Goal: Information Seeking & Learning: Learn about a topic

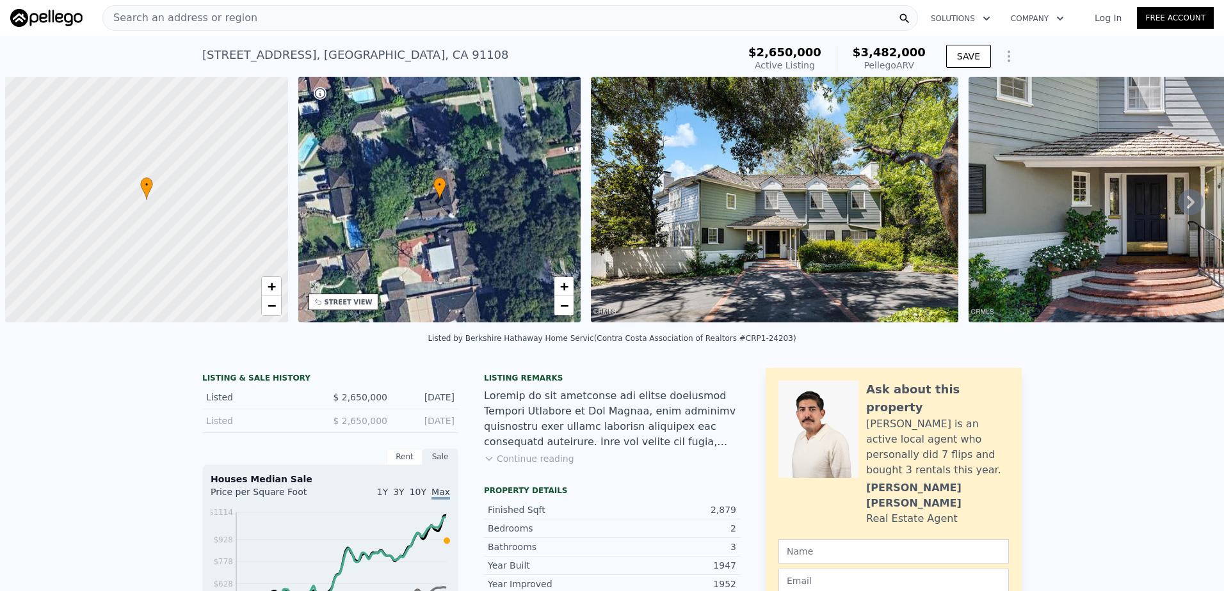
scroll to position [0, 5]
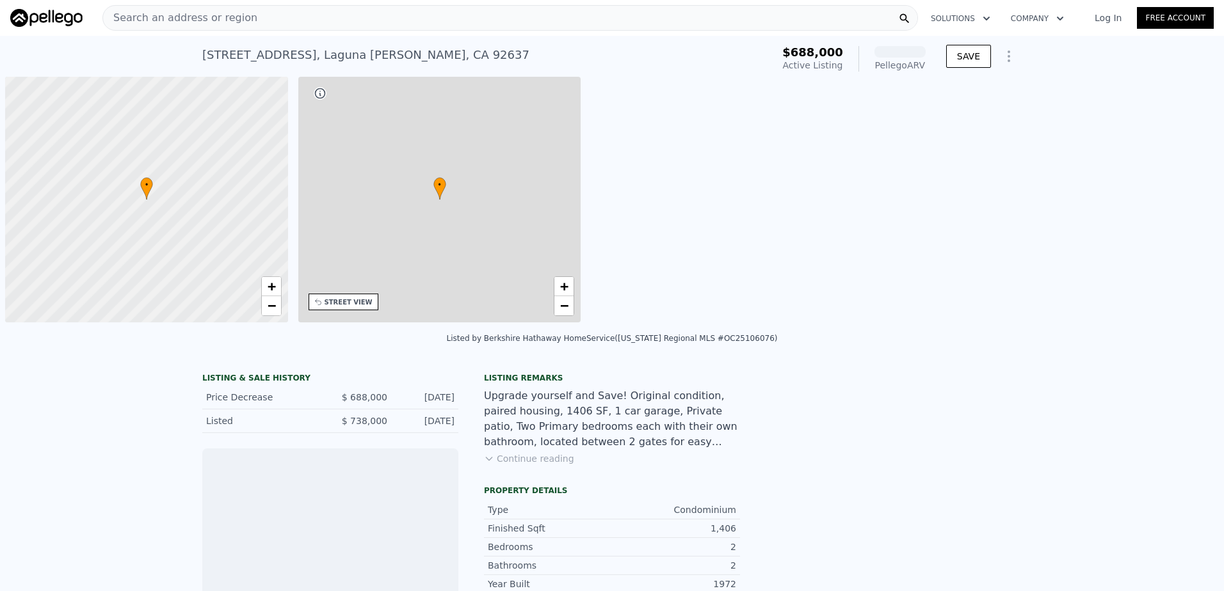
scroll to position [0, 5]
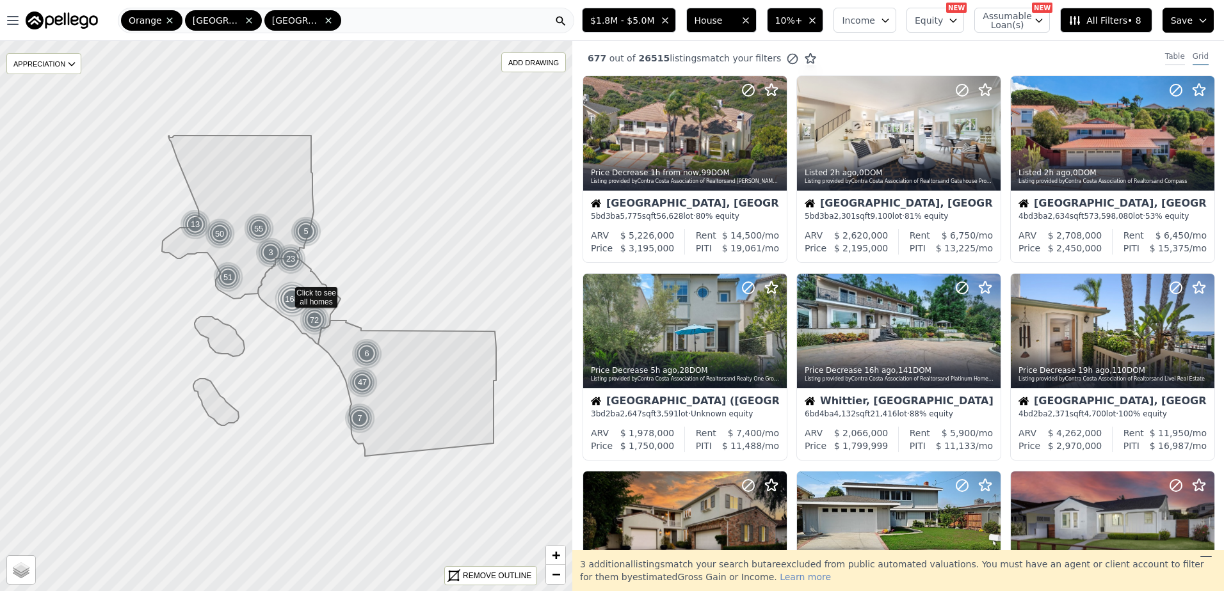
click at [1166, 55] on div "Table" at bounding box center [1175, 58] width 20 height 14
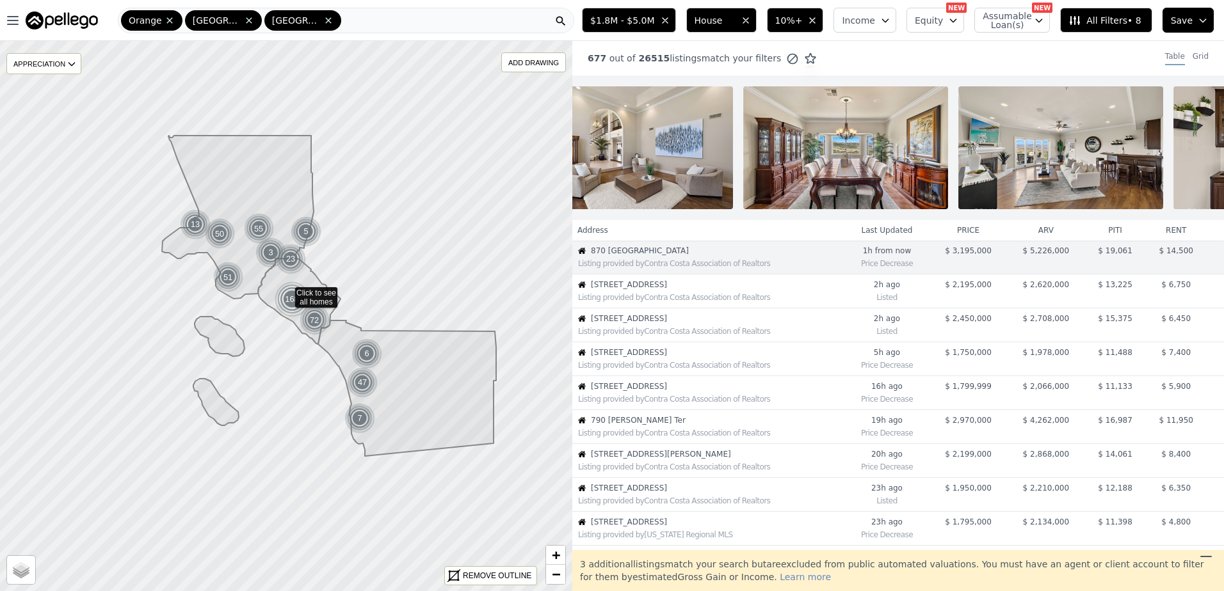
scroll to position [0, 3194]
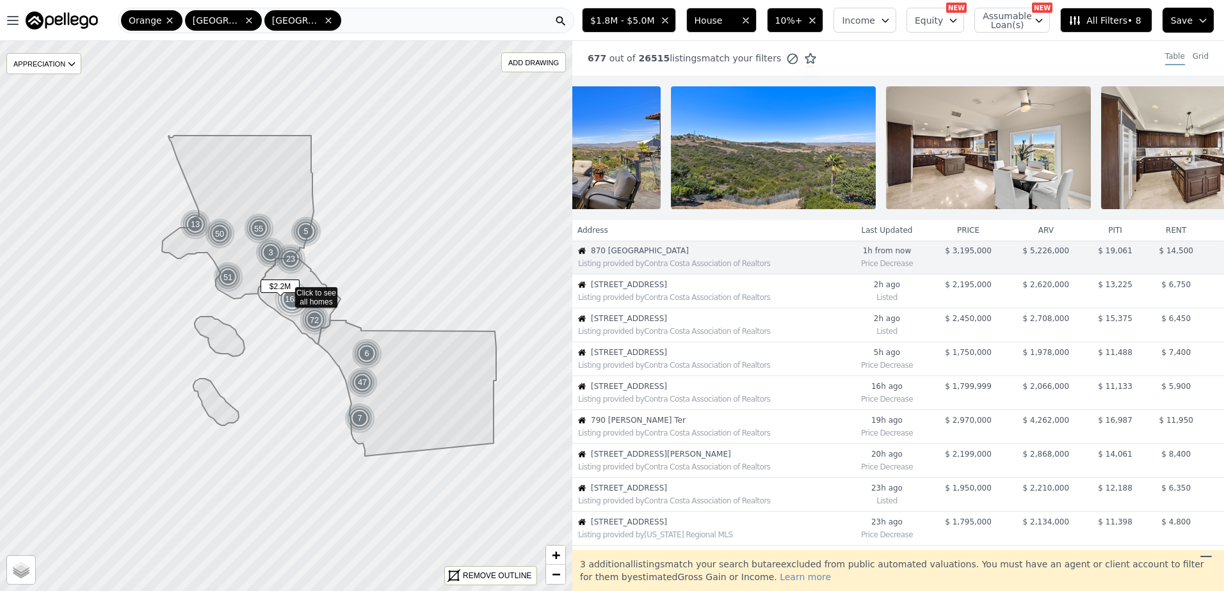
click at [692, 303] on div "Listing provided by Contra Costa Association of Realtors" at bounding box center [711, 297] width 266 height 10
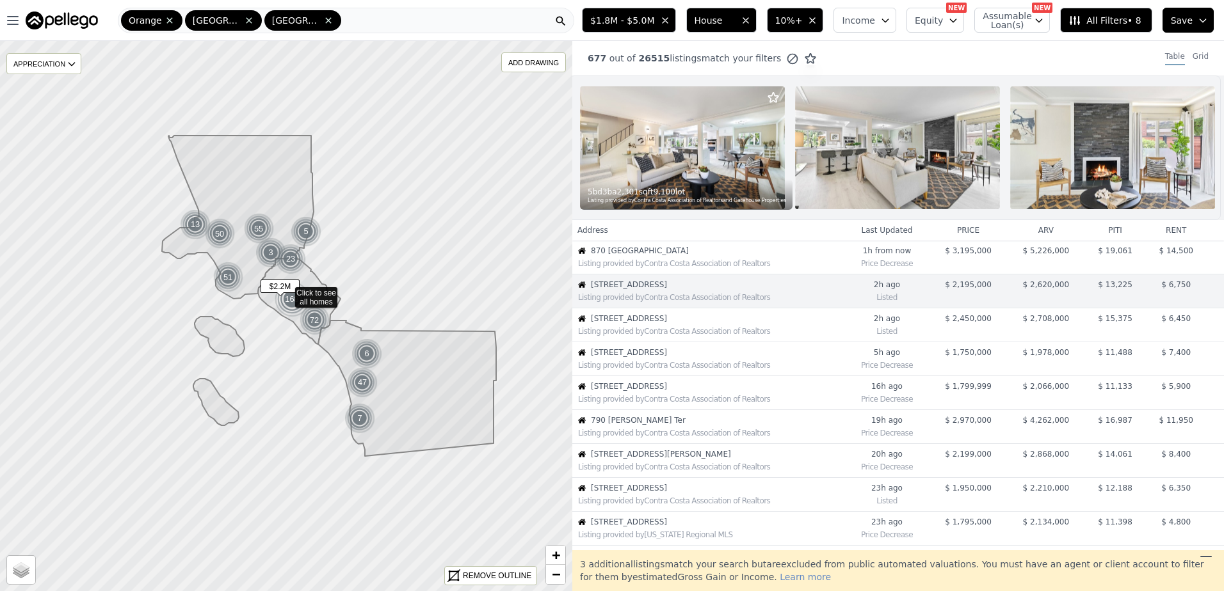
scroll to position [0, 0]
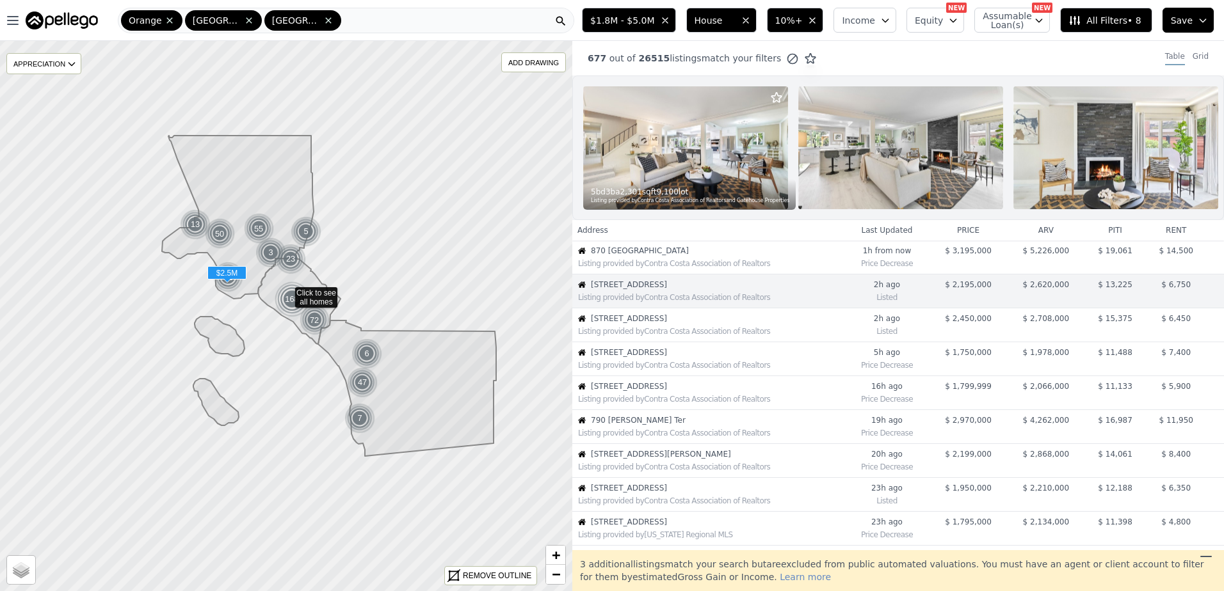
click at [682, 324] on span "29104 Doverridge Dr" at bounding box center [717, 319] width 253 height 10
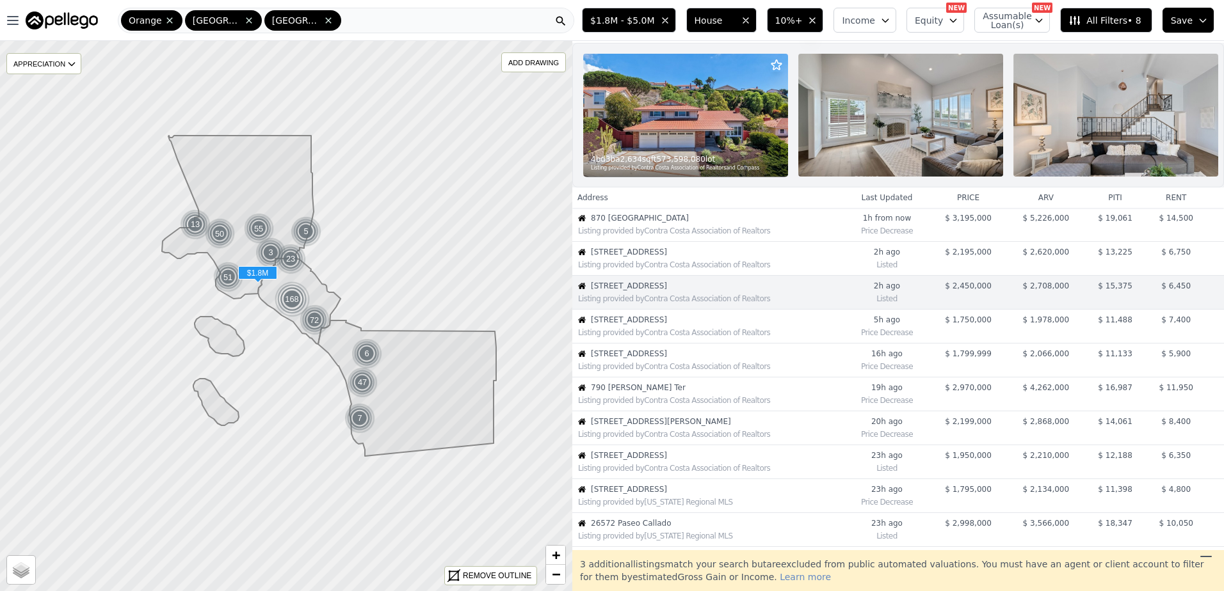
click at [633, 335] on div "Listing provided by Contra Costa Association of Realtors" at bounding box center [708, 331] width 271 height 13
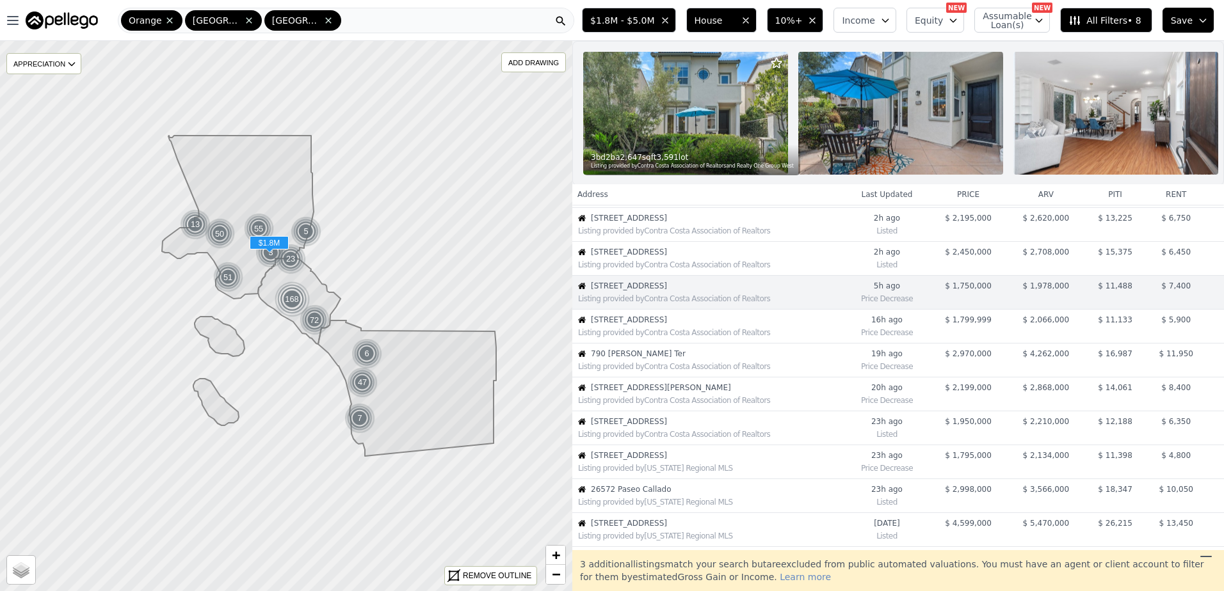
click at [633, 335] on div "Listing provided by Contra Costa Association of Realtors" at bounding box center [708, 331] width 271 height 13
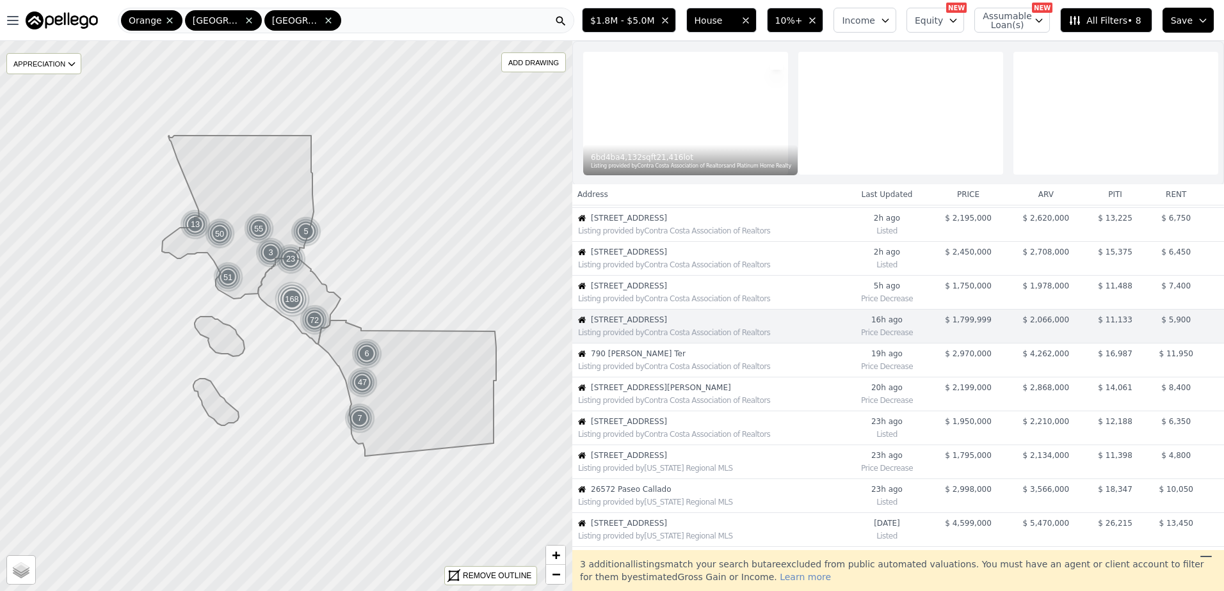
scroll to position [100, 0]
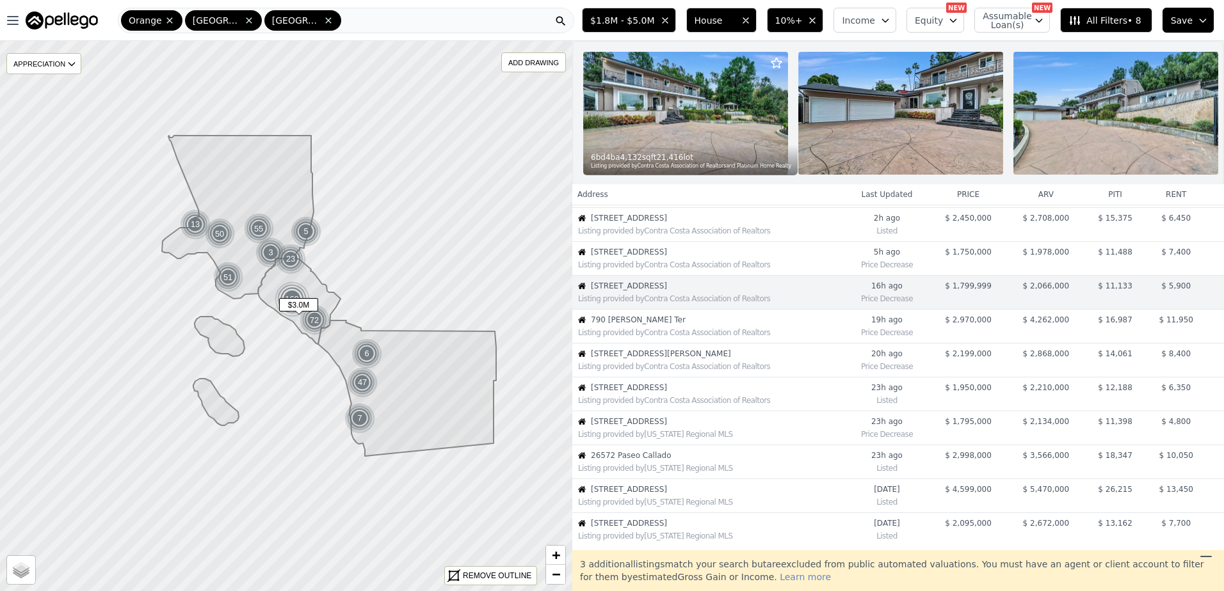
click at [652, 325] on span "790 Wendt Ter" at bounding box center [717, 320] width 253 height 10
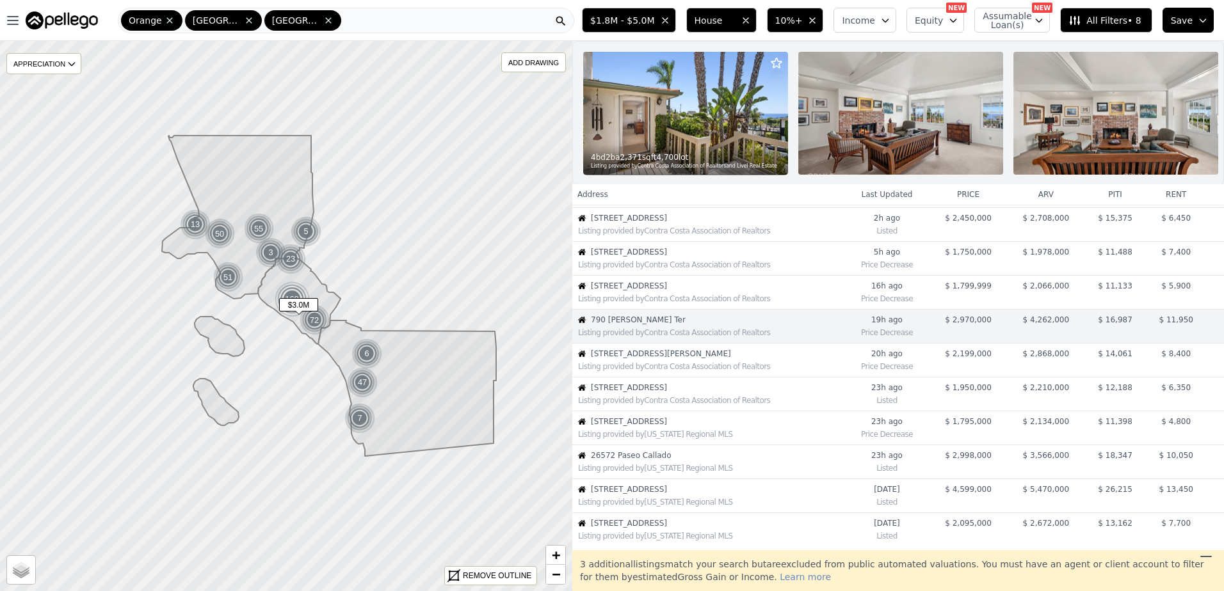
scroll to position [134, 0]
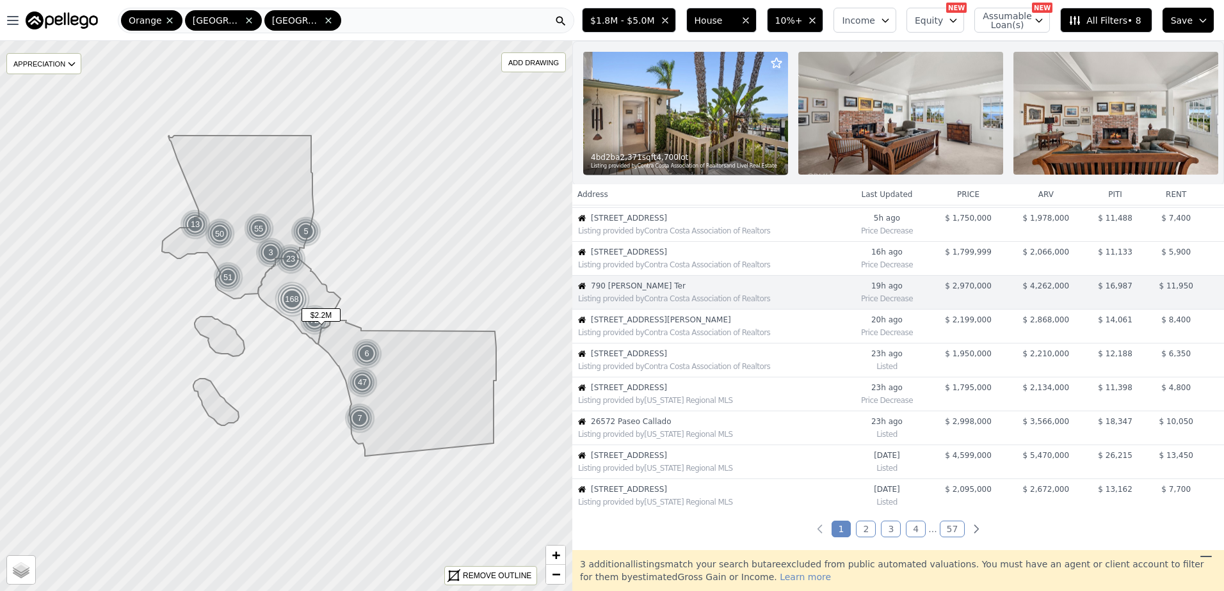
click at [621, 336] on div "Listing provided by Contra Costa Association of Realtors" at bounding box center [708, 331] width 271 height 13
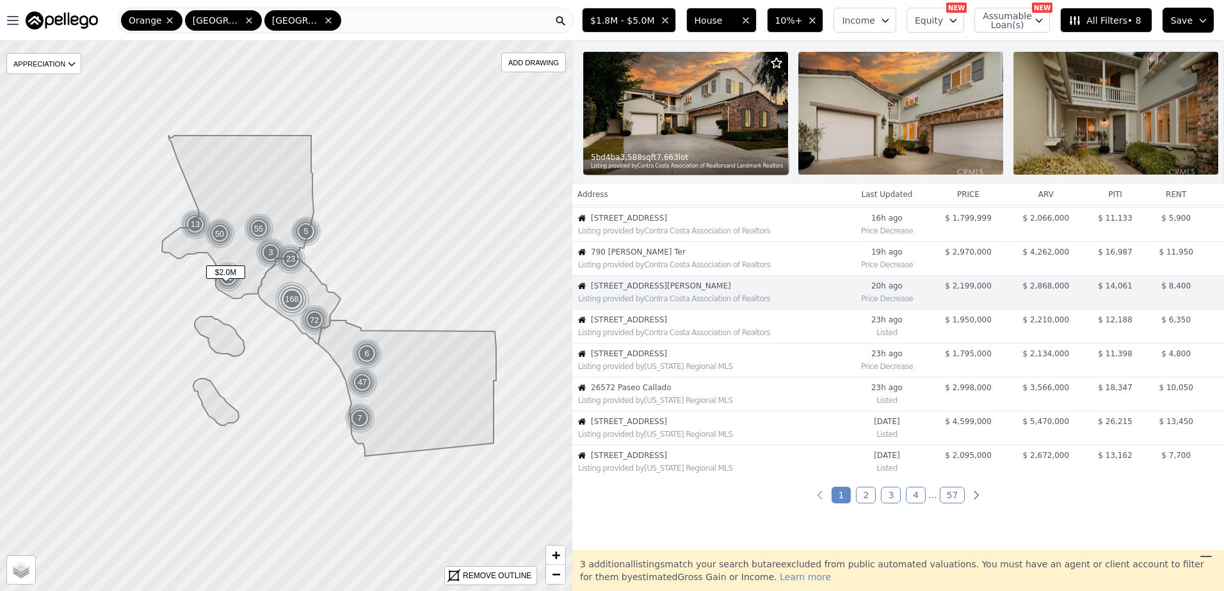
click at [635, 335] on div "Listing provided by Contra Costa Association of Realtors" at bounding box center [708, 331] width 271 height 13
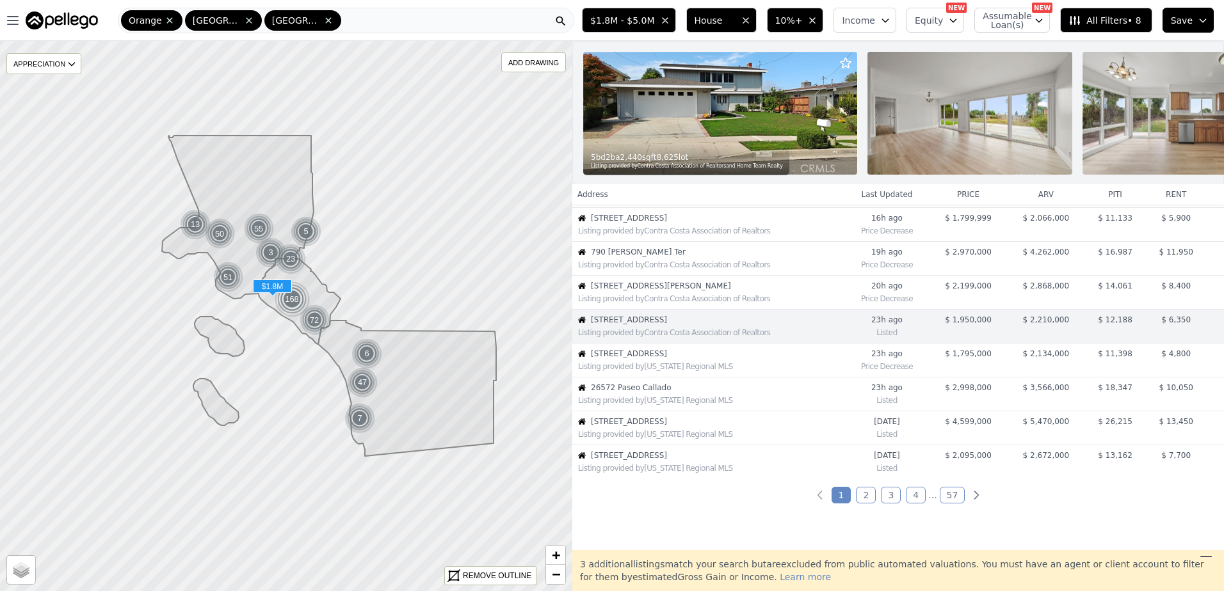
scroll to position [202, 0]
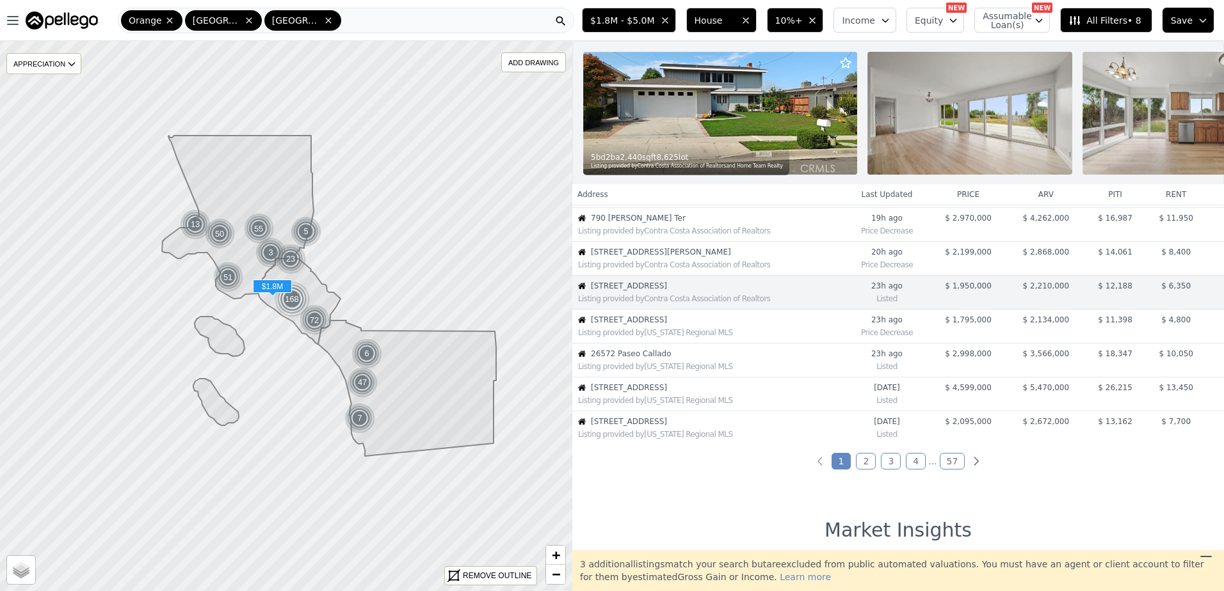
click at [662, 325] on span "1821 Lake St" at bounding box center [717, 320] width 253 height 10
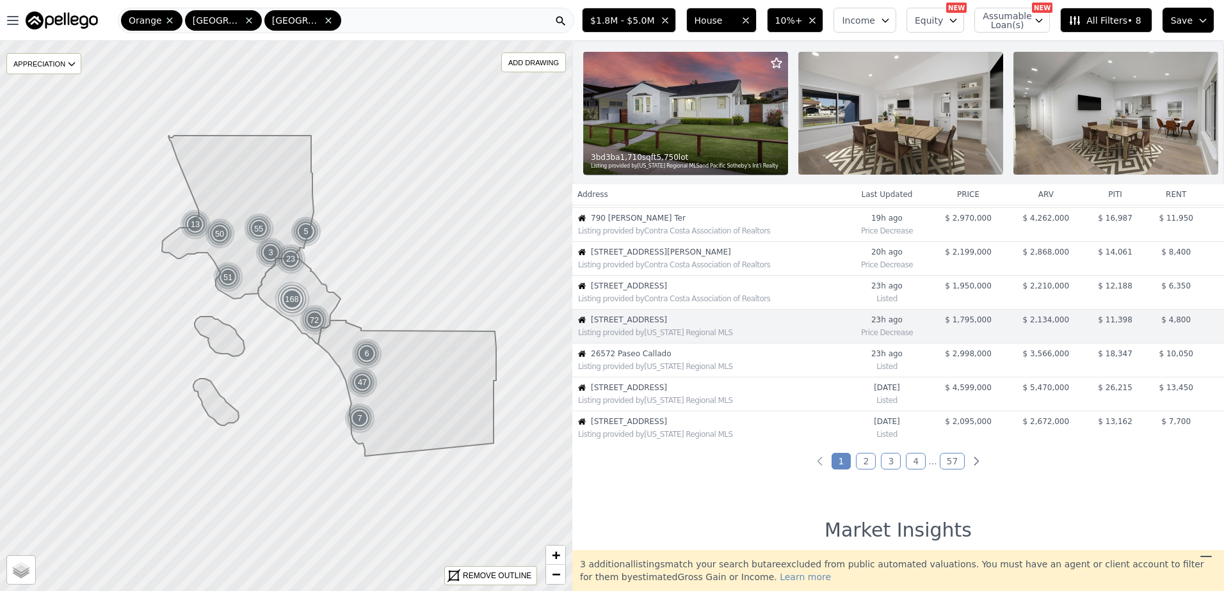
scroll to position [236, 0]
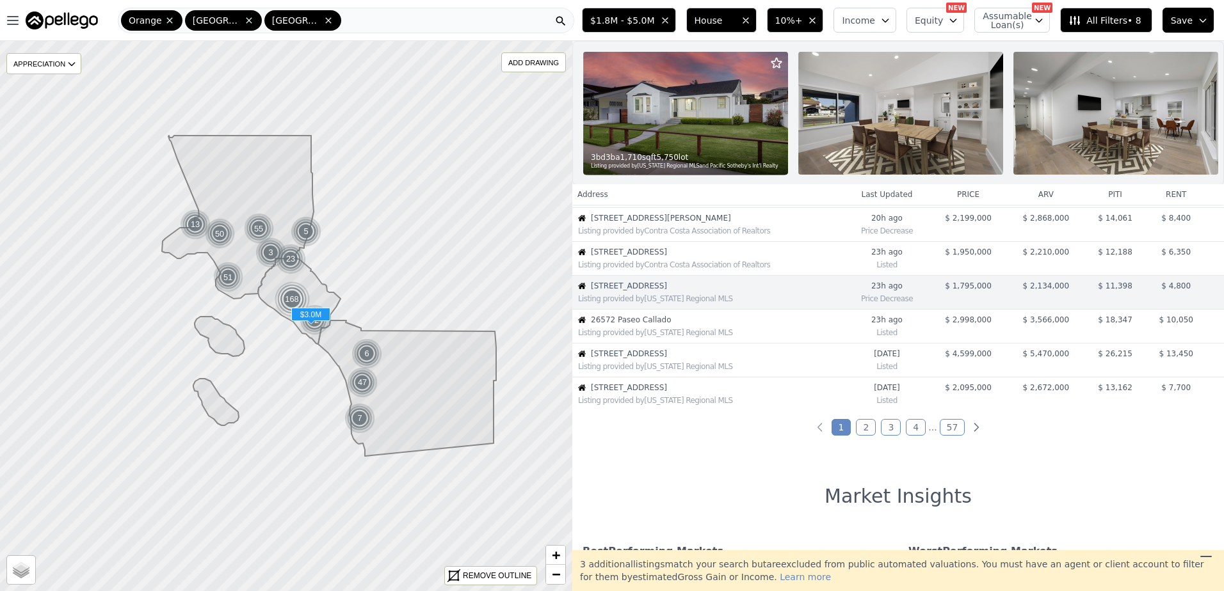
click at [657, 325] on span "26572 Paseo Callado" at bounding box center [717, 320] width 253 height 10
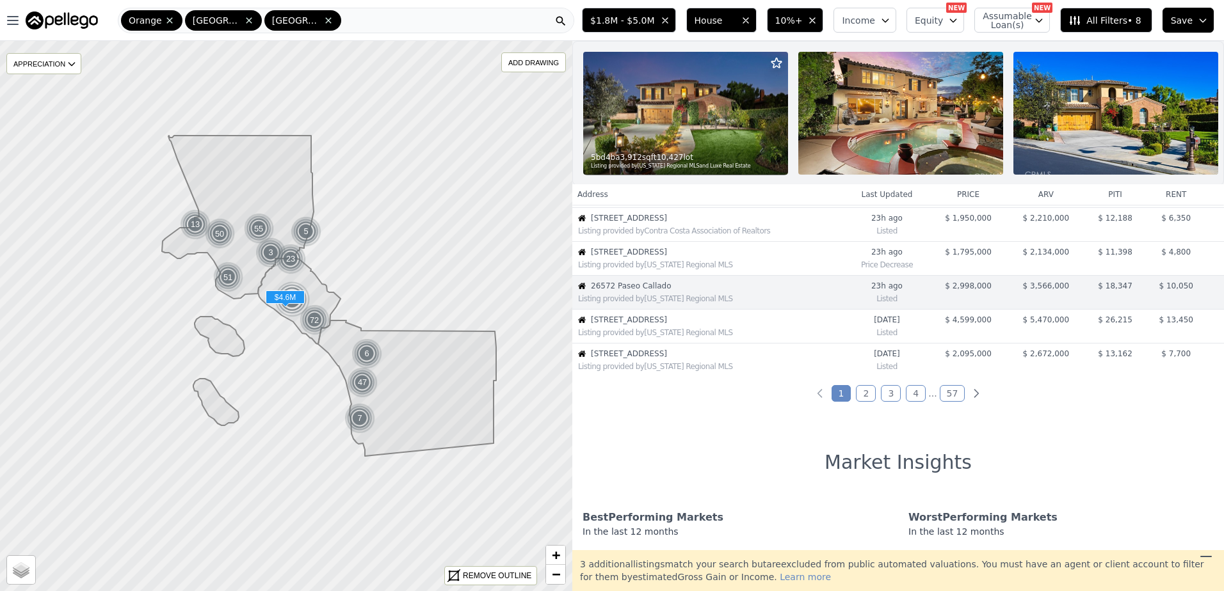
click at [662, 325] on span "1537 E Ocean Blvd" at bounding box center [717, 320] width 253 height 10
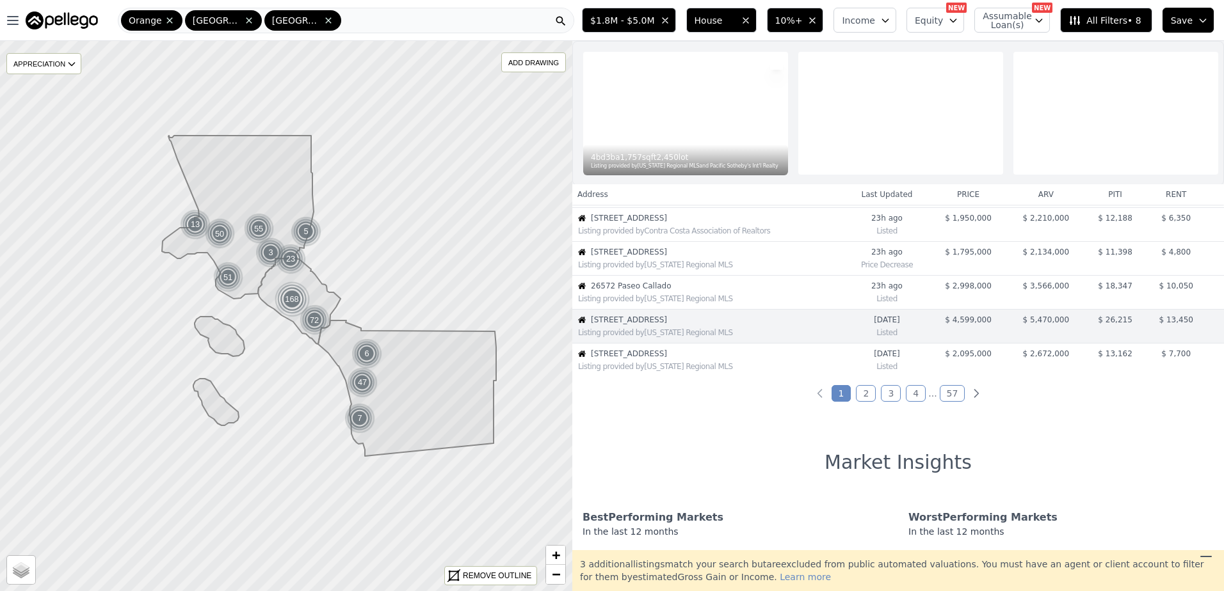
scroll to position [304, 0]
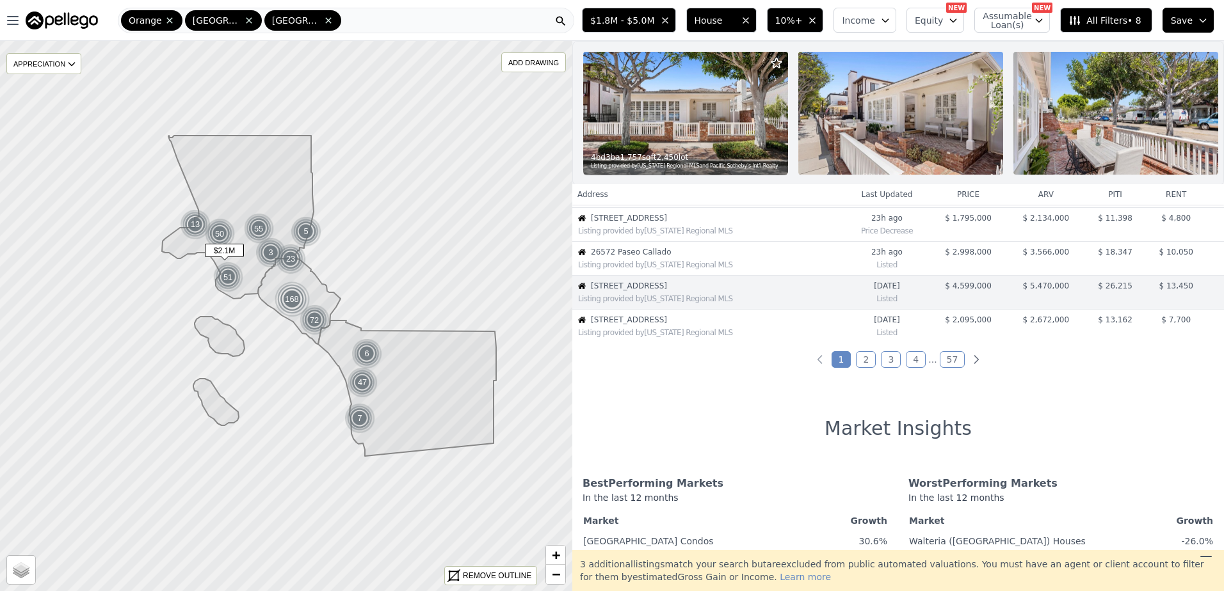
click at [661, 325] on span "320 E Walnut Ave" at bounding box center [717, 320] width 253 height 10
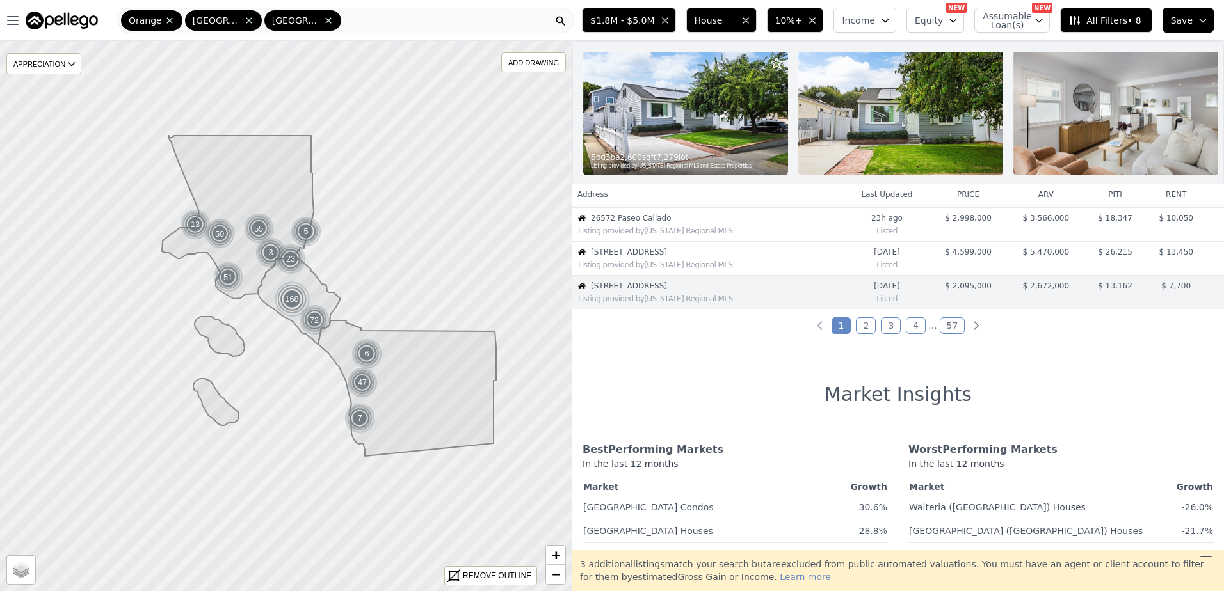
click at [863, 332] on link "2" at bounding box center [866, 325] width 20 height 17
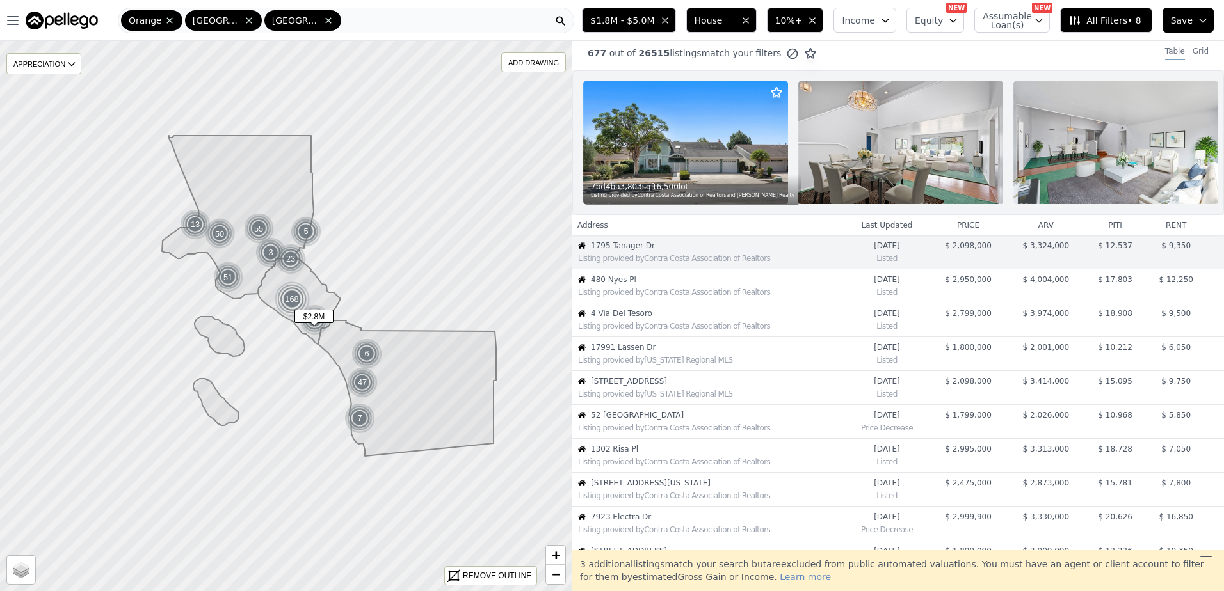
scroll to position [0, 0]
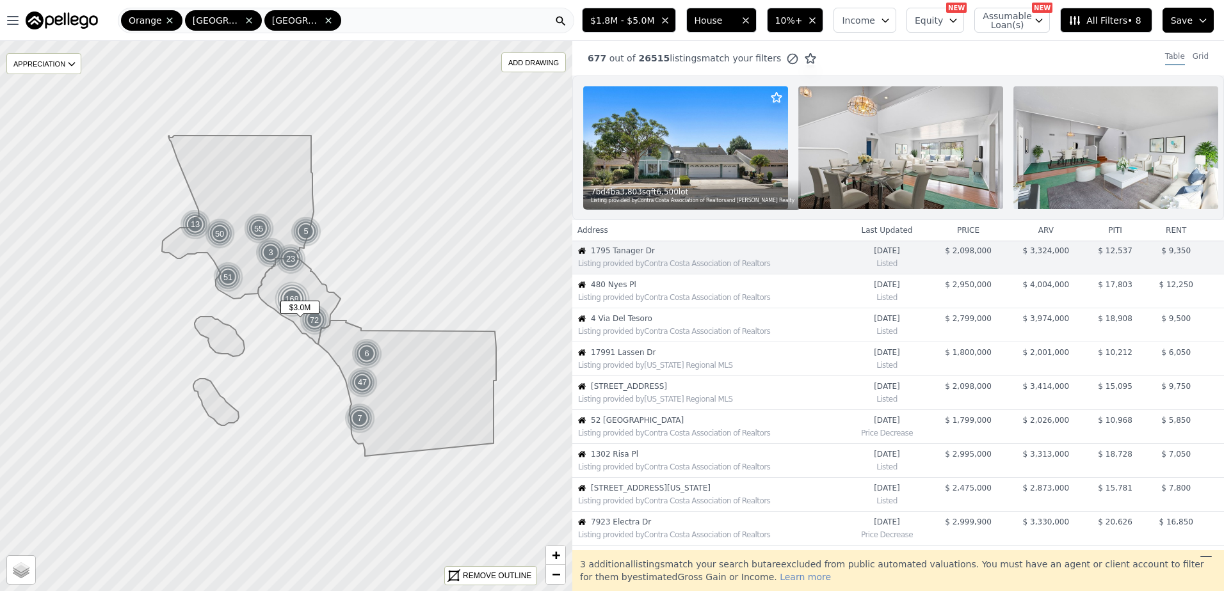
click at [641, 290] on span "480 Nyes Pl" at bounding box center [717, 285] width 253 height 10
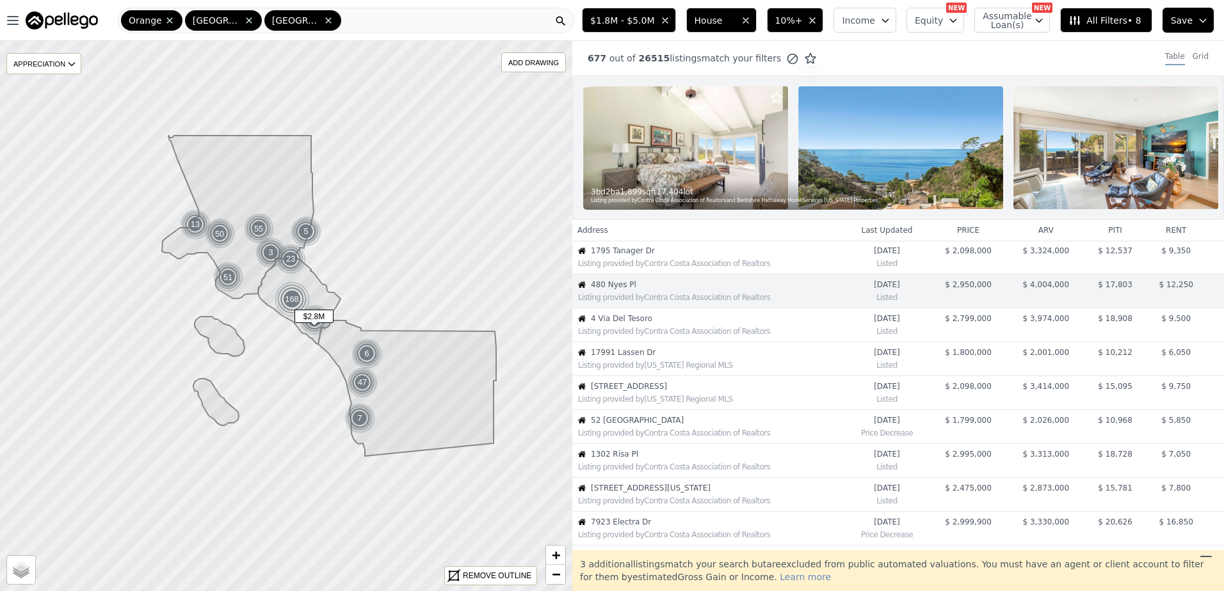
click at [638, 324] on span "4 Via Del Tesoro" at bounding box center [717, 319] width 253 height 10
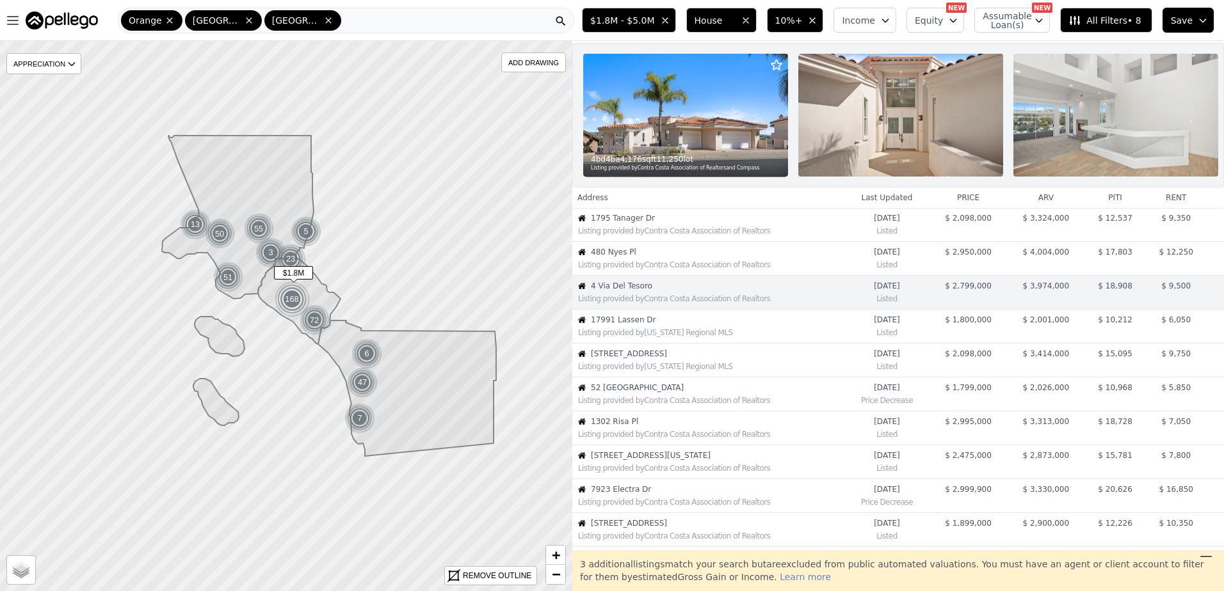
click at [637, 335] on div "Listing provided by California Regional MLS" at bounding box center [708, 331] width 271 height 13
